Goal: Task Accomplishment & Management: Manage account settings

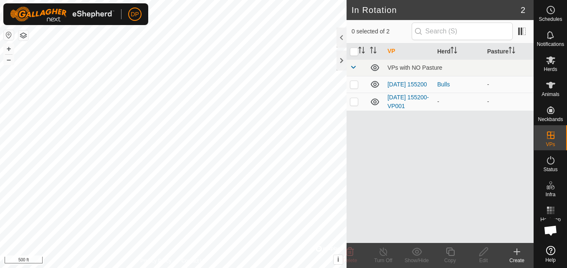
scroll to position [474, 0]
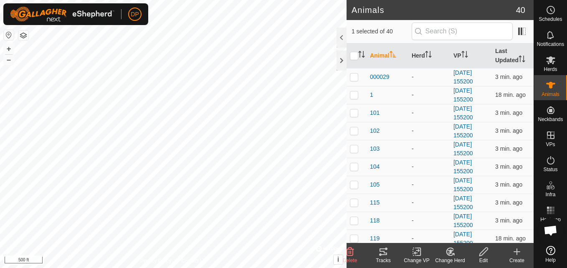
click at [379, 249] on icon at bounding box center [383, 252] width 10 height 10
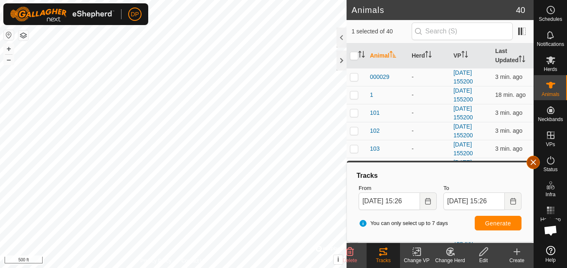
click at [533, 159] on button "button" at bounding box center [533, 162] width 13 height 13
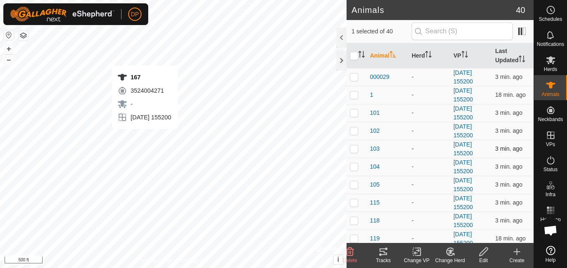
checkbox input "true"
checkbox input "false"
click at [382, 252] on icon at bounding box center [384, 251] width 8 height 7
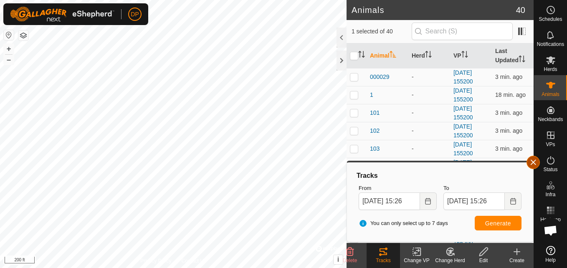
click at [531, 164] on button "button" at bounding box center [533, 162] width 13 height 13
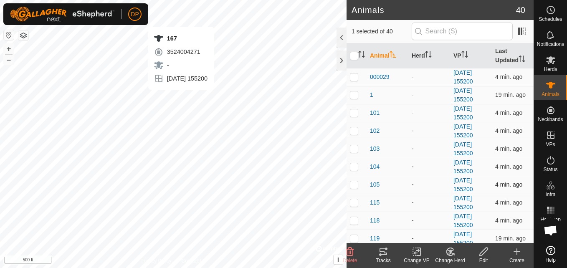
checkbox input "false"
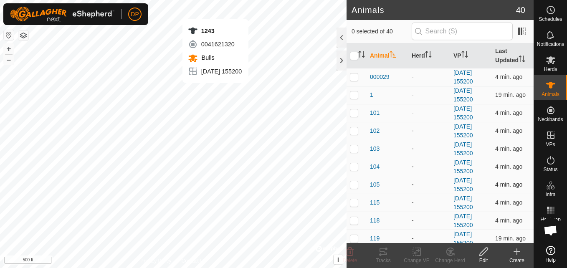
checkbox input "true"
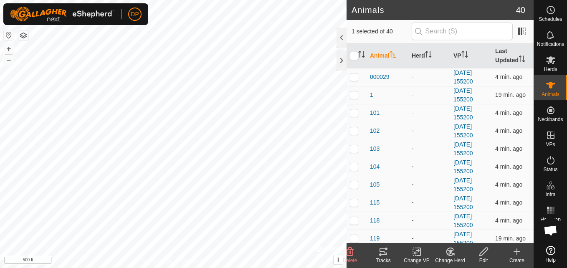
click at [384, 251] on icon at bounding box center [383, 252] width 10 height 10
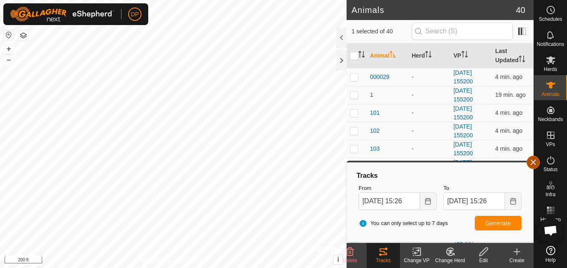
click at [532, 160] on button "button" at bounding box center [533, 162] width 13 height 13
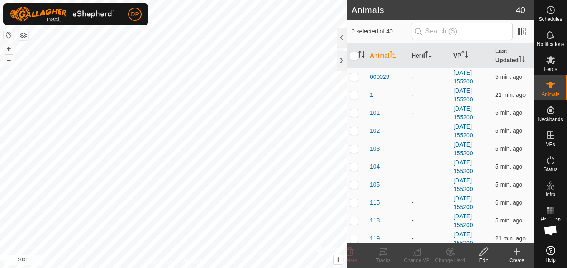
scroll to position [474, 0]
